Goal: Book appointment/travel/reservation

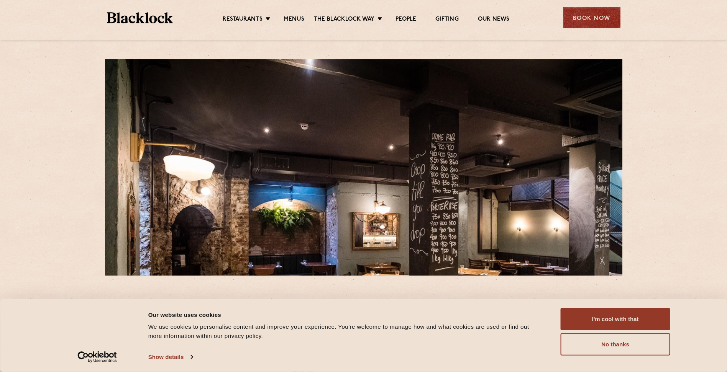
click at [610, 11] on div "Book Now" at bounding box center [591, 17] width 57 height 21
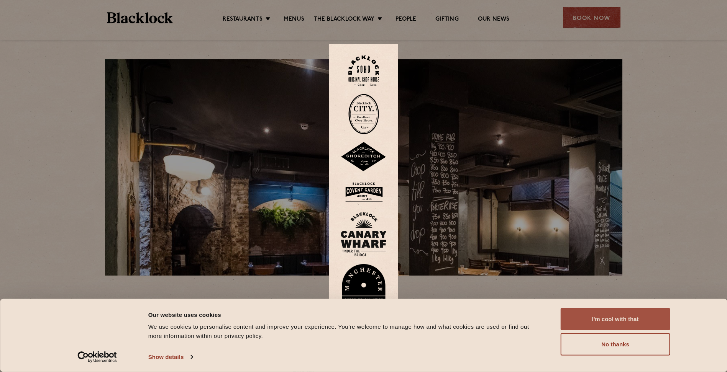
click at [639, 327] on button "I'm cool with that" at bounding box center [616, 319] width 110 height 22
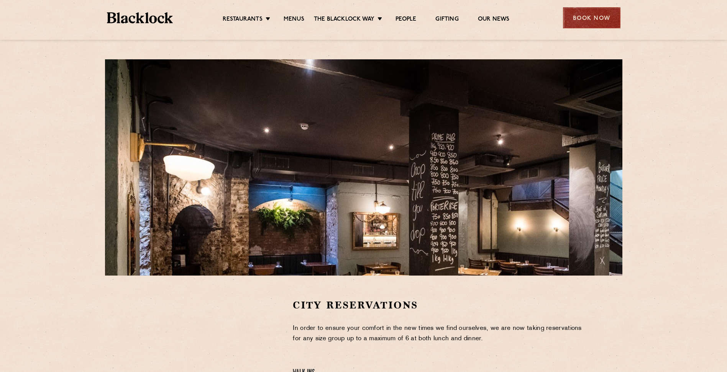
click at [603, 19] on div "Book Now" at bounding box center [591, 17] width 57 height 21
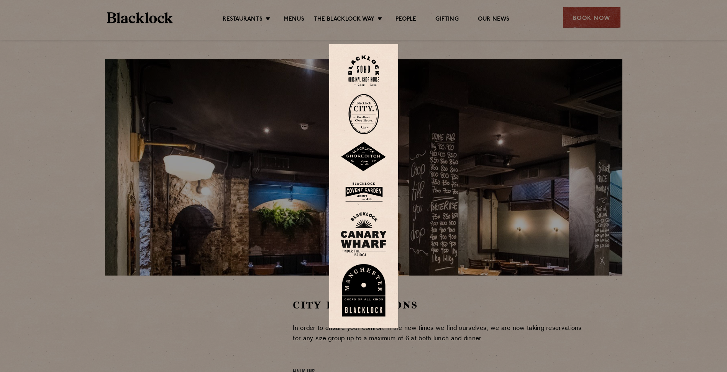
click at [371, 109] on img at bounding box center [363, 114] width 31 height 41
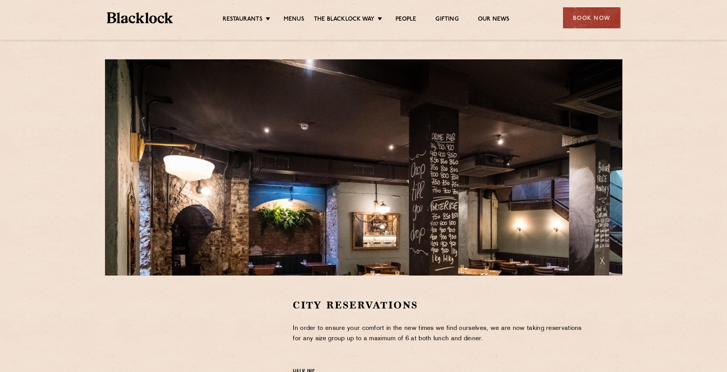
scroll to position [153, 0]
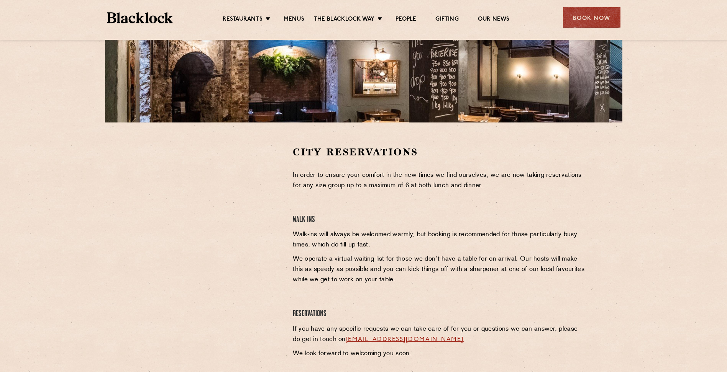
drag, startPoint x: 407, startPoint y: 223, endPoint x: 392, endPoint y: 226, distance: 14.4
click at [407, 223] on h4 "Walk Ins" at bounding box center [440, 220] width 294 height 10
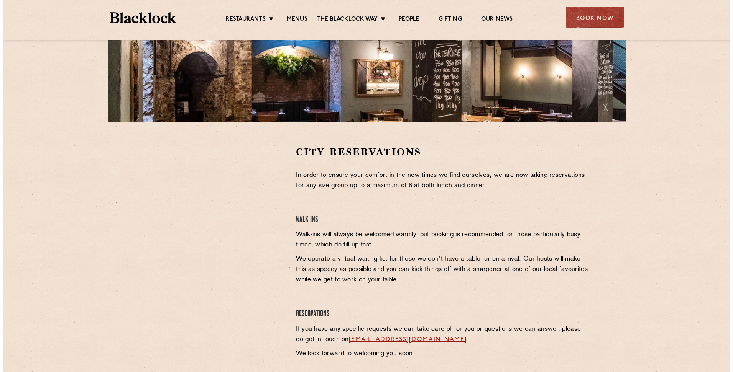
scroll to position [0, 0]
